Goal: Information Seeking & Learning: Learn about a topic

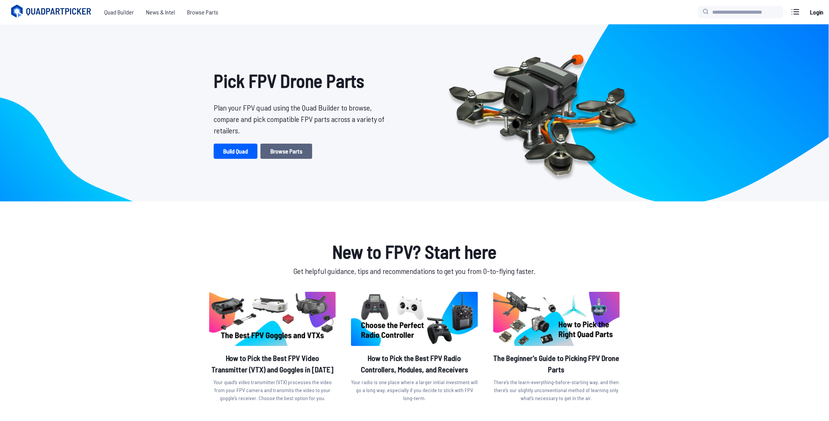
click at [269, 150] on link "Browse Parts" at bounding box center [286, 151] width 52 height 15
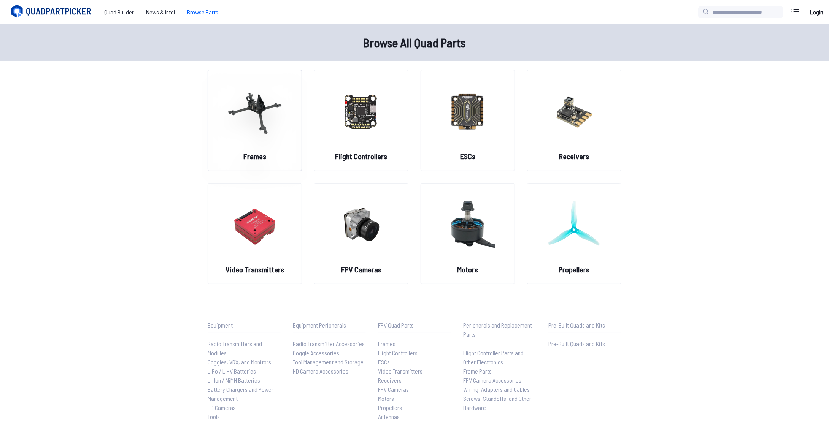
click at [260, 152] on h2 "Frames" at bounding box center [254, 156] width 23 height 11
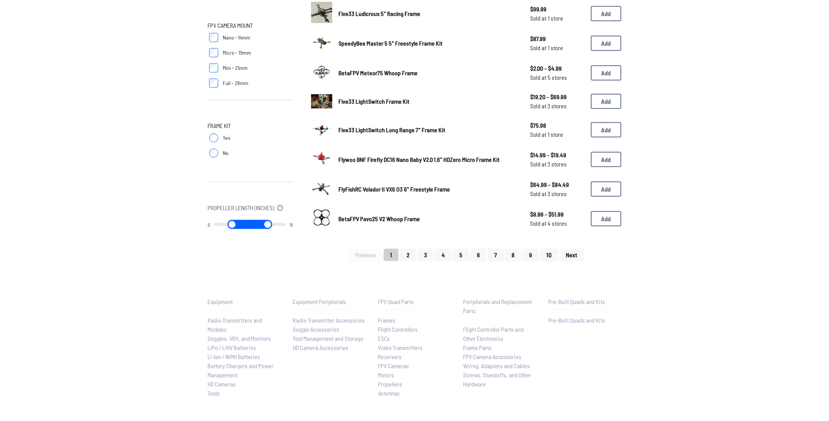
scroll to position [448, 0]
drag, startPoint x: 219, startPoint y: 223, endPoint x: 231, endPoint y: 224, distance: 11.8
type input "*"
click at [231, 224] on input "range" at bounding box center [231, 224] width 37 height 9
drag, startPoint x: 280, startPoint y: 228, endPoint x: 245, endPoint y: 227, distance: 35.0
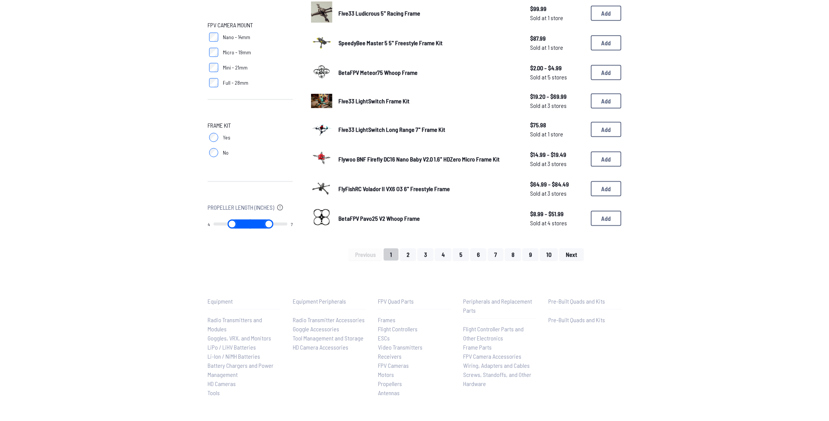
type input "*"
click at [250, 227] on input "range" at bounding box center [269, 224] width 38 height 9
drag, startPoint x: 254, startPoint y: 226, endPoint x: 242, endPoint y: 226, distance: 11.8
click at [250, 226] on input "range" at bounding box center [269, 224] width 38 height 9
type input "*"
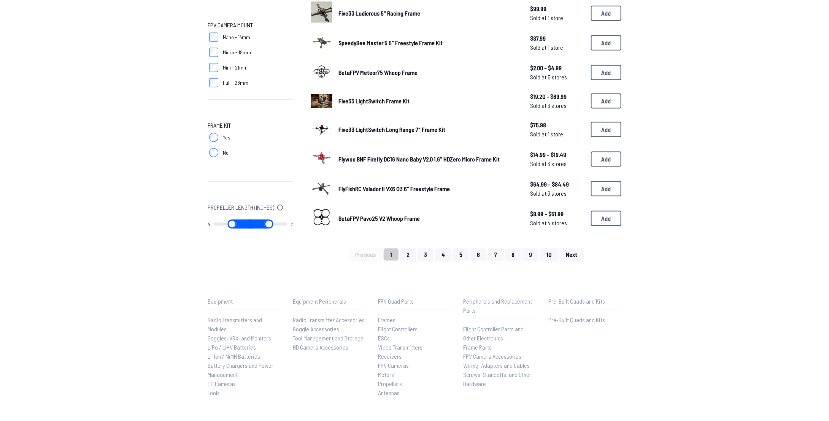
type input "*"
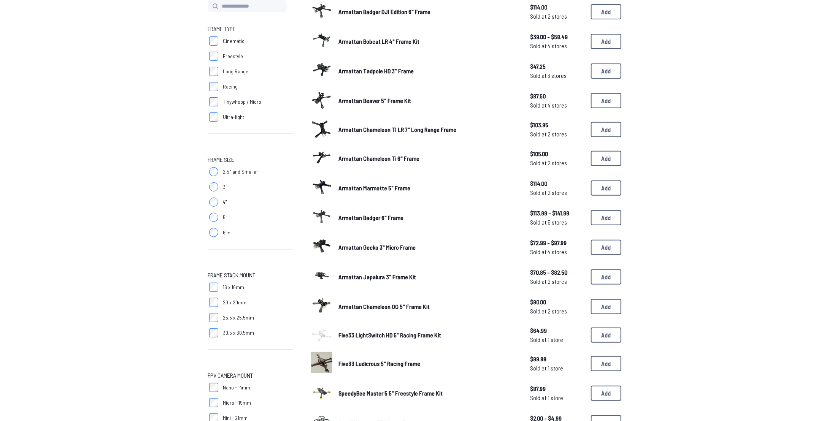
scroll to position [97, 0]
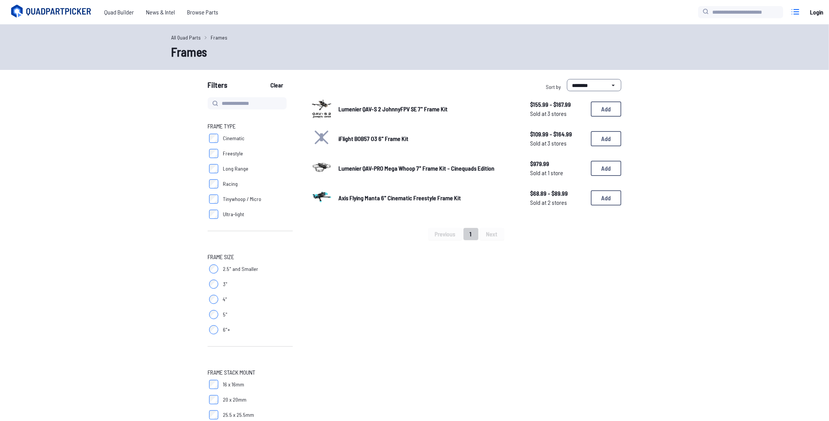
click at [796, 10] on icon at bounding box center [795, 12] width 7 height 5
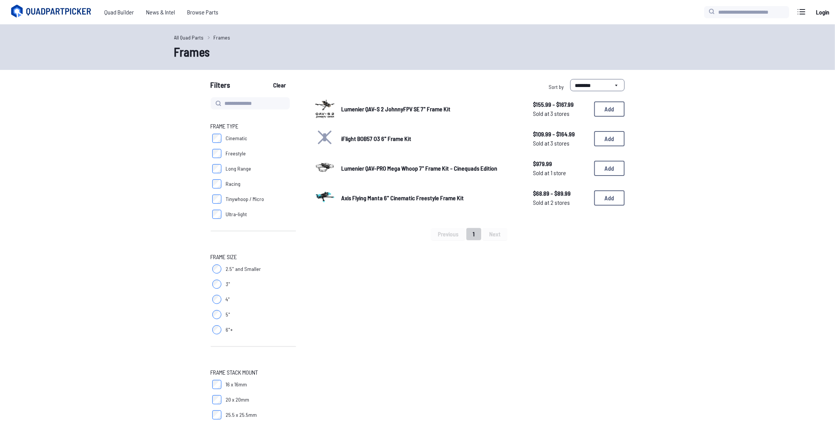
click at [829, 13] on icon at bounding box center [850, 13] width 11 height 11
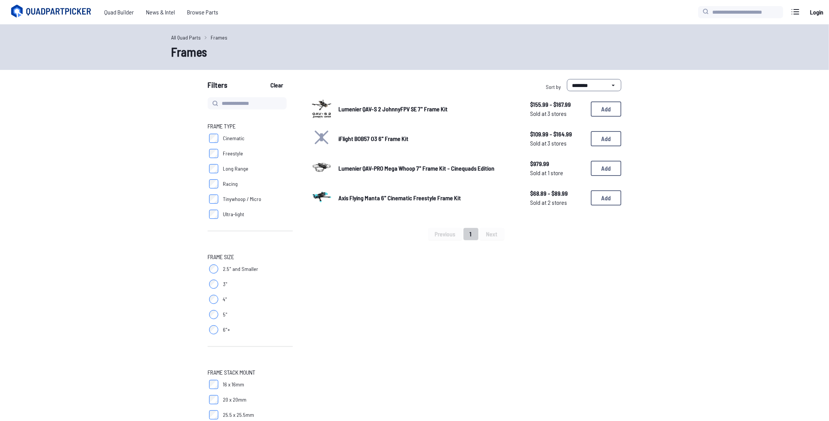
click at [63, 9] on icon at bounding box center [60, 12] width 66 height 8
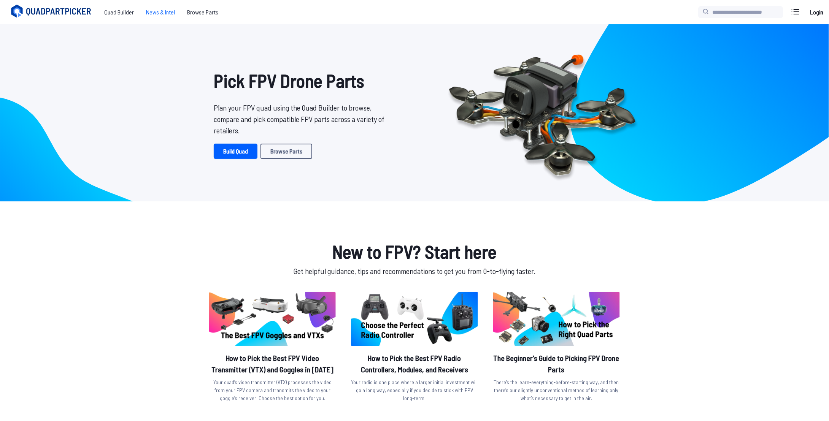
click at [156, 13] on span "News & Intel" at bounding box center [160, 12] width 41 height 15
